Goal: Find specific page/section: Find specific page/section

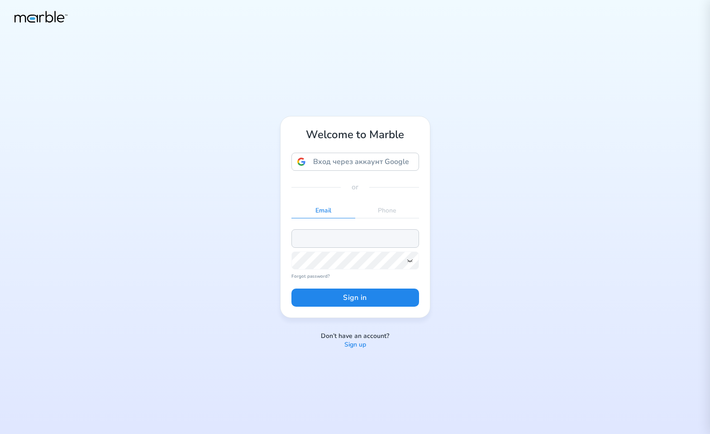
click at [358, 234] on input "email" at bounding box center [355, 238] width 128 height 18
click at [339, 236] on input "email" at bounding box center [355, 238] width 128 height 18
paste input "[EMAIL_ADDRESS][PERSON_NAME][DOMAIN_NAME]"
type input "[EMAIL_ADDRESS][PERSON_NAME][DOMAIN_NAME]"
click at [358, 304] on button "Sign in" at bounding box center [355, 297] width 128 height 18
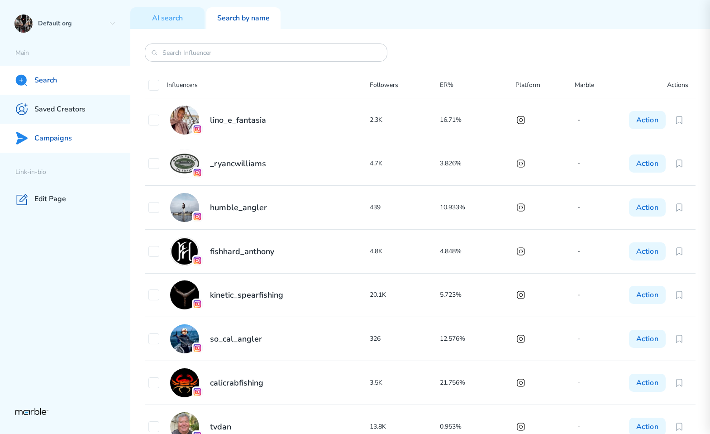
click at [69, 140] on p "Campaigns" at bounding box center [53, 139] width 38 height 10
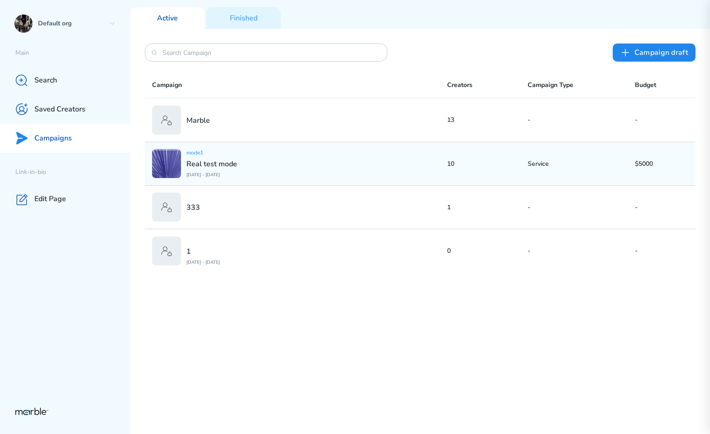
click at [379, 167] on div "mode1 Real test mode [DATE] - [DATE]" at bounding box center [299, 163] width 295 height 29
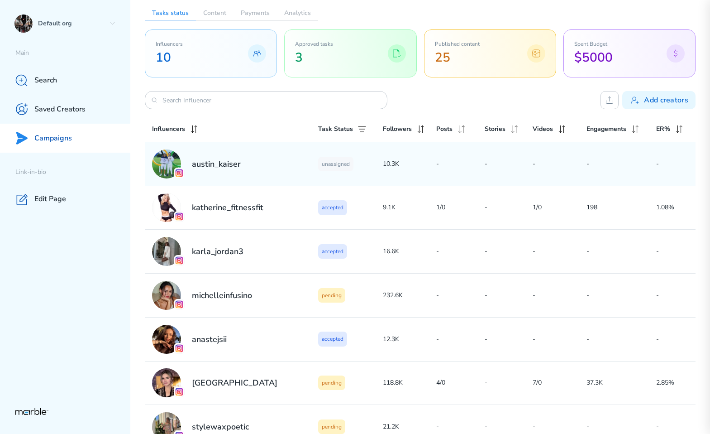
scroll to position [86, 0]
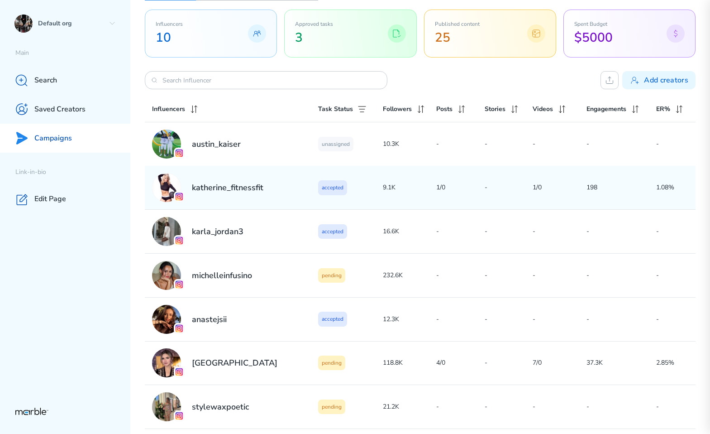
click at [250, 198] on div "katherine_fitnessfit" at bounding box center [235, 187] width 166 height 29
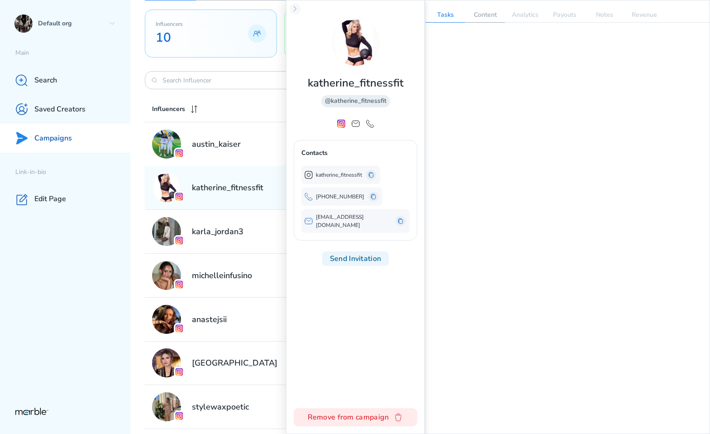
click at [490, 19] on p "Content" at bounding box center [485, 15] width 40 height 14
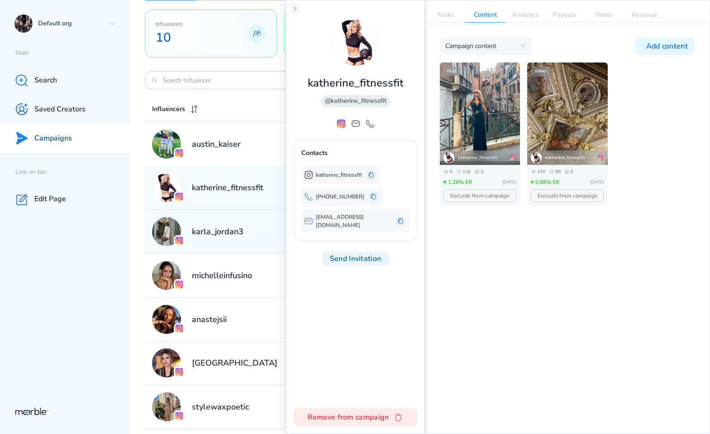
click at [238, 239] on div "karla_jordan3" at bounding box center [235, 231] width 166 height 29
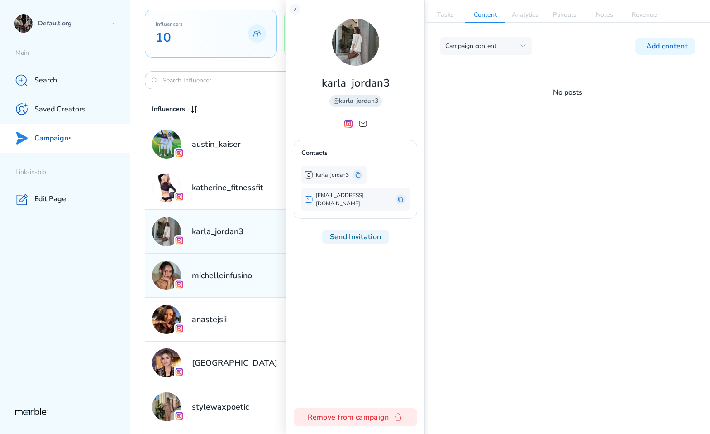
click at [242, 279] on h2 "michelleinfusino" at bounding box center [222, 275] width 60 height 11
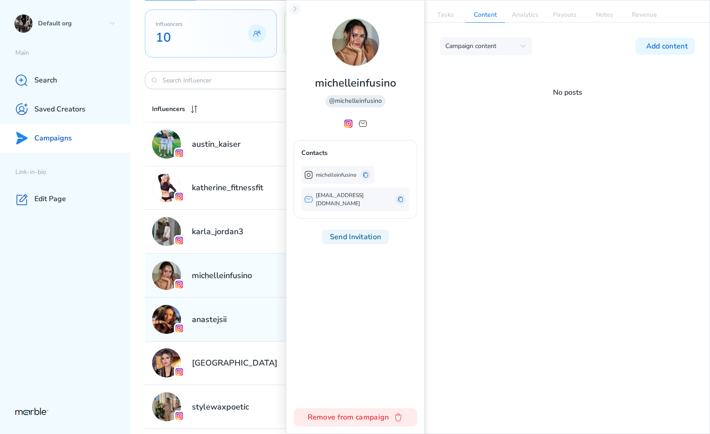
click at [240, 315] on div "anastejsii" at bounding box center [235, 319] width 166 height 29
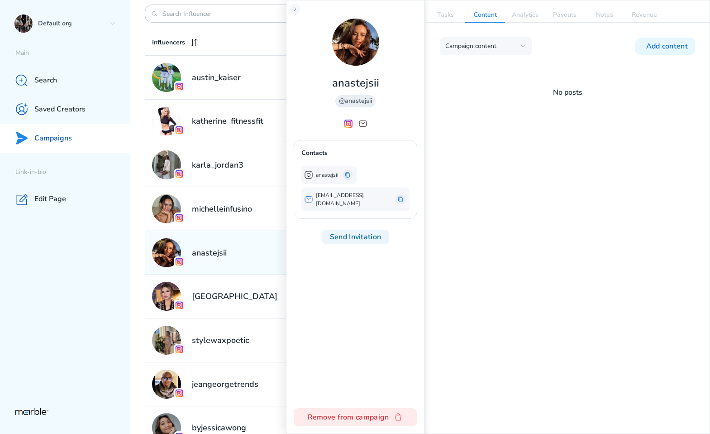
scroll to position [180, 0]
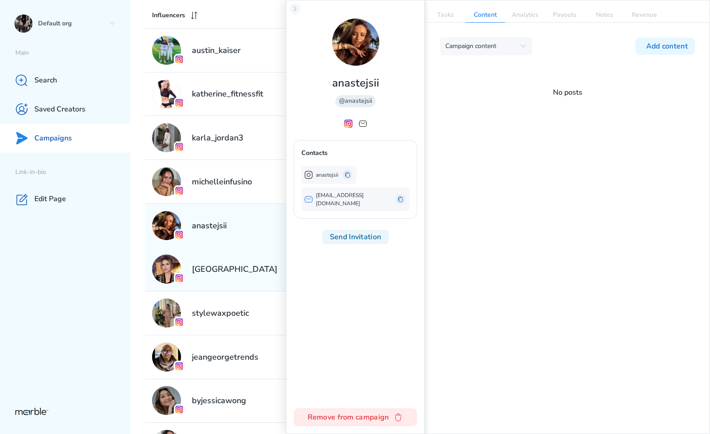
click at [234, 269] on h2 "[GEOGRAPHIC_DATA]" at bounding box center [235, 268] width 86 height 11
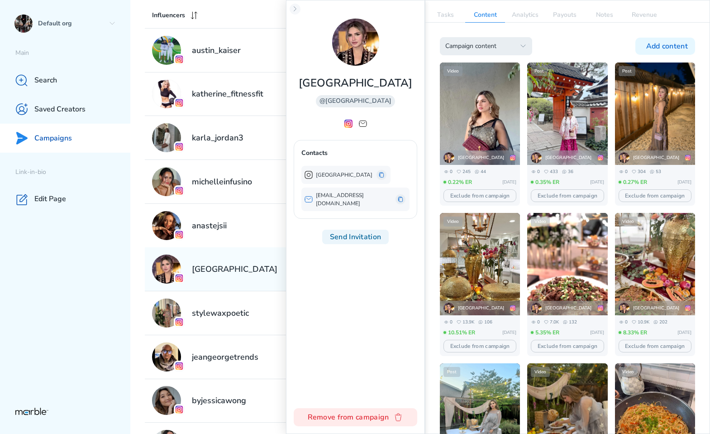
click at [500, 46] on div "Campaign content" at bounding box center [480, 46] width 70 height 9
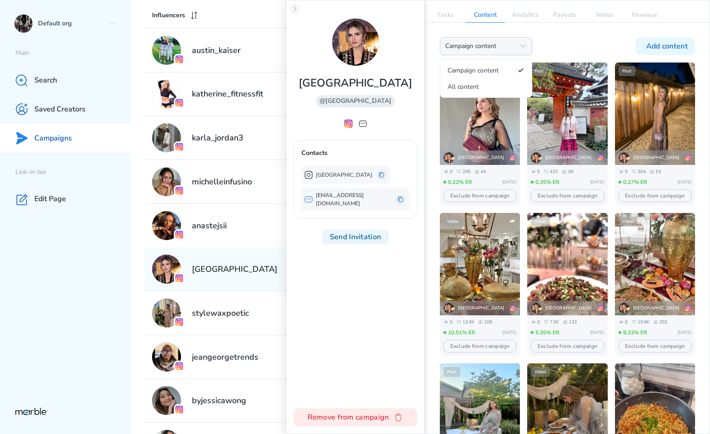
click at [569, 41] on div "Campaign content Campaign content All content Add content" at bounding box center [567, 46] width 255 height 18
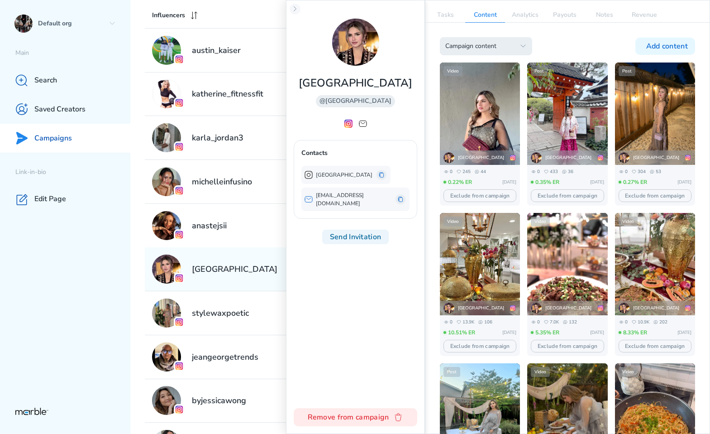
click at [503, 50] on div "Campaign content" at bounding box center [480, 46] width 70 height 9
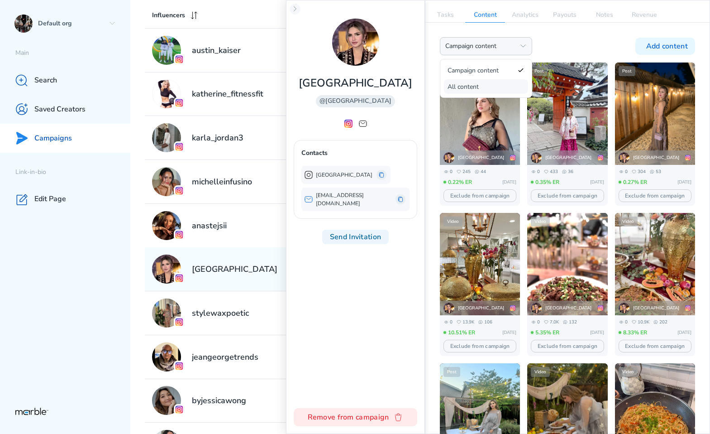
click at [485, 88] on span "All content" at bounding box center [480, 86] width 65 height 9
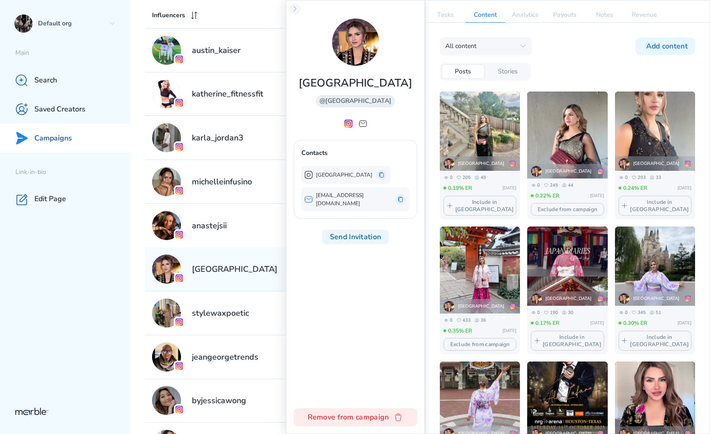
click at [514, 72] on p "Stories" at bounding box center [508, 71] width 20 height 9
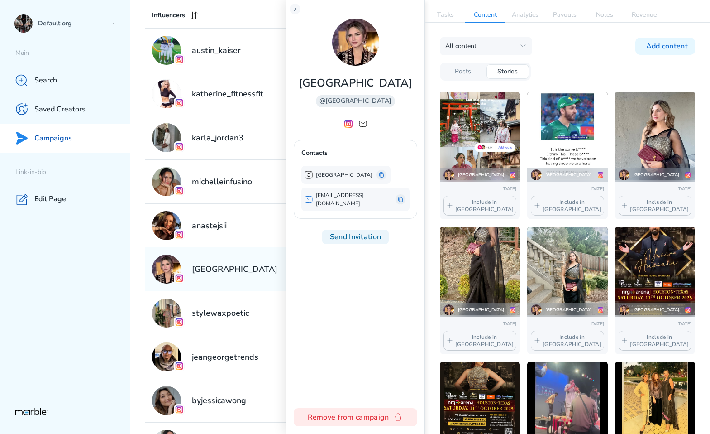
click at [462, 74] on p "Posts" at bounding box center [463, 71] width 16 height 9
